Goal: Book appointment/travel/reservation

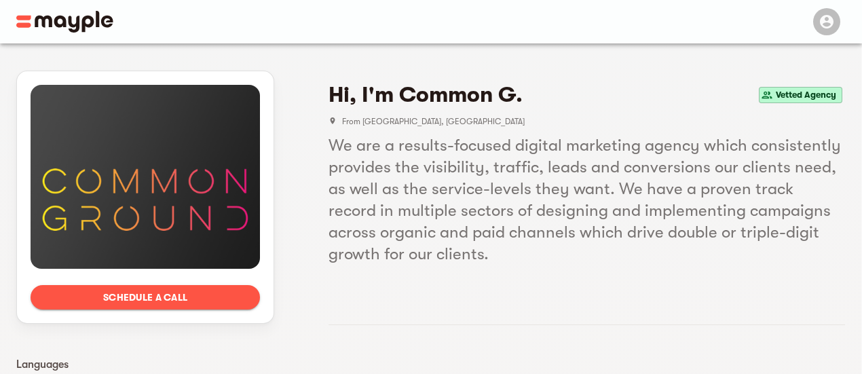
click at [57, 20] on img at bounding box center [64, 22] width 97 height 22
click at [34, 20] on img at bounding box center [64, 22] width 97 height 22
click at [23, 22] on img at bounding box center [64, 22] width 97 height 22
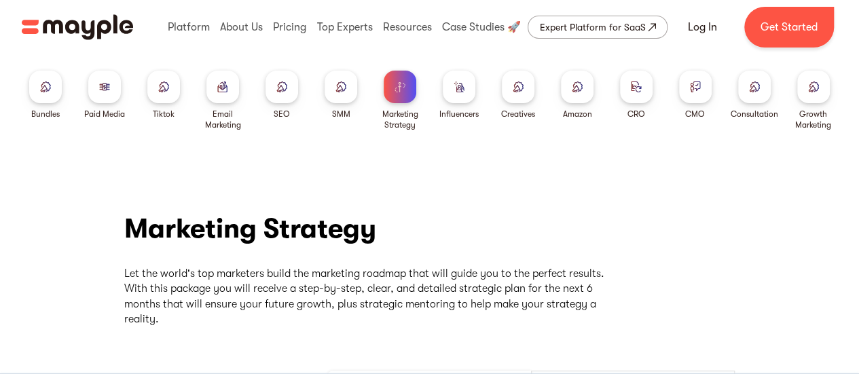
click at [102, 89] on img at bounding box center [104, 86] width 11 height 10
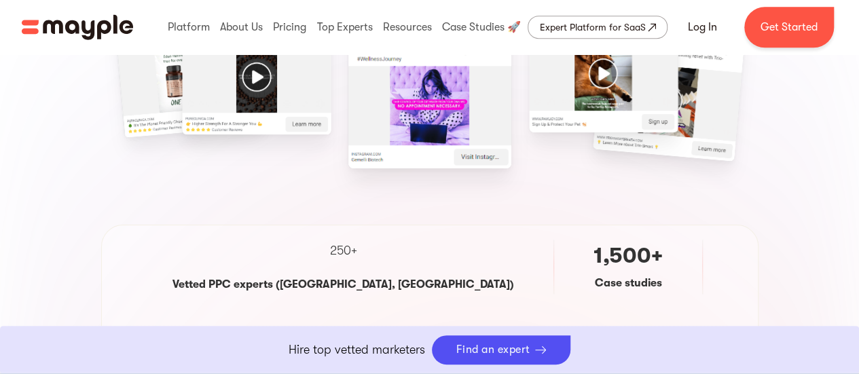
scroll to position [452, 0]
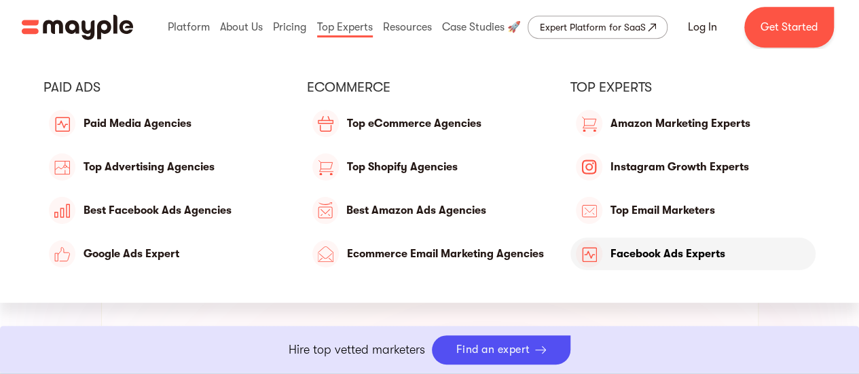
click at [664, 252] on link "Facebook Ads Experts" at bounding box center [692, 254] width 245 height 33
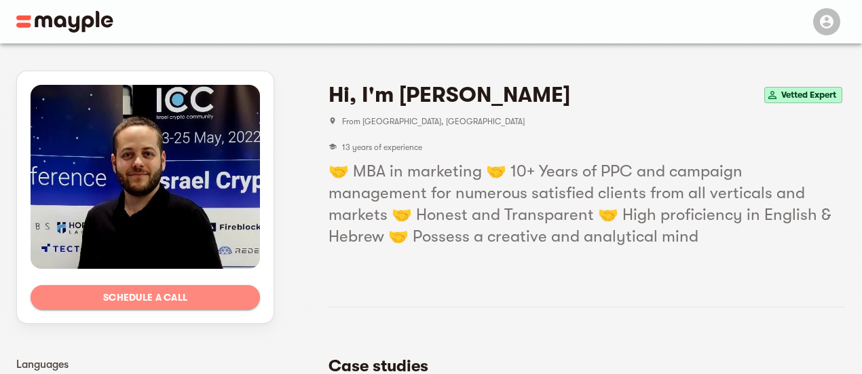
click at [175, 299] on span "Schedule a call" at bounding box center [145, 297] width 208 height 16
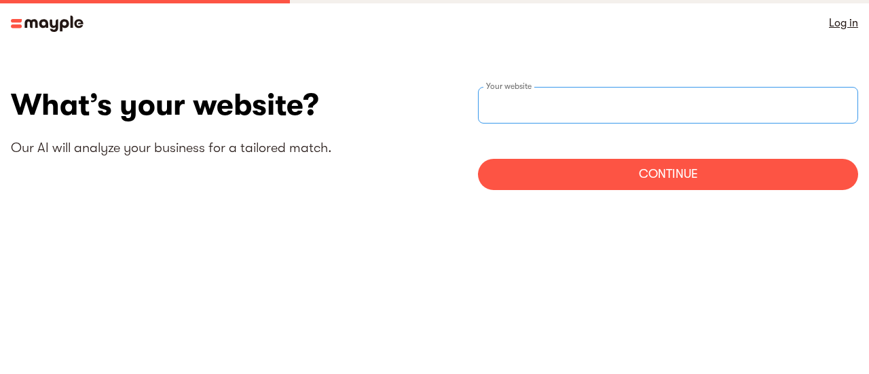
click at [559, 111] on input "websiteStep" at bounding box center [668, 105] width 380 height 37
